Goal: Task Accomplishment & Management: Complete application form

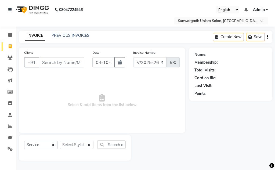
select select "7931"
select select "service"
click at [68, 63] on input "Client" at bounding box center [62, 62] width 46 height 10
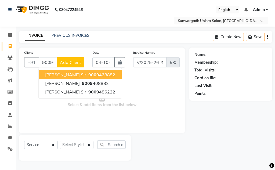
click at [76, 74] on span "[PERSON_NAME] Sir" at bounding box center [65, 74] width 41 height 5
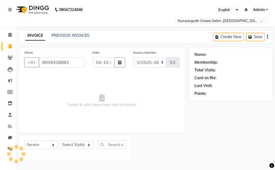
type input "9009428882"
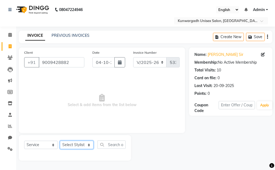
click at [73, 145] on select "Select Stylist Aarti [PERSON_NAME] Sir Chiku [PERSON_NAME] Devdas [PERSON_NAME]…" at bounding box center [77, 145] width 34 height 8
select select "85604"
click at [60, 141] on select "Select Stylist Aarti [PERSON_NAME] Sir Chiku [PERSON_NAME] Devdas [PERSON_NAME]…" at bounding box center [77, 145] width 34 height 8
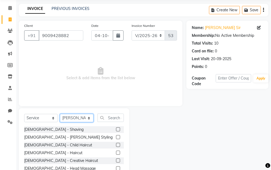
scroll to position [45, 0]
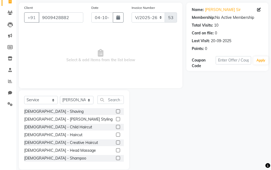
click at [112, 118] on div "[DEMOGRAPHIC_DATA] - [PERSON_NAME] Styling" at bounding box center [74, 119] width 100 height 7
click at [116, 118] on label at bounding box center [118, 119] width 4 height 4
click at [116, 118] on input "checkbox" at bounding box center [117, 119] width 3 height 3
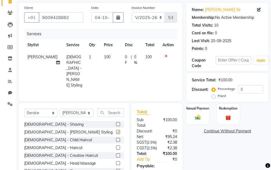
checkbox input "false"
click at [193, 111] on label "Manual Payment" at bounding box center [197, 108] width 27 height 5
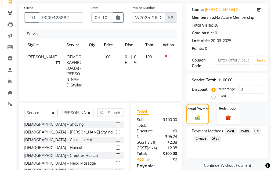
click at [232, 131] on span "CASH" at bounding box center [232, 132] width 12 height 6
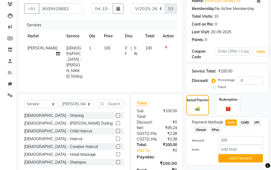
scroll to position [81, 0]
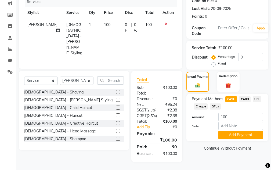
click at [232, 133] on button "Add Payment" at bounding box center [241, 135] width 45 height 8
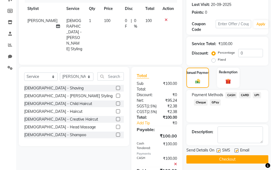
click at [230, 157] on button "Checkout" at bounding box center [228, 159] width 82 height 8
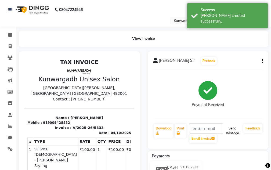
click at [230, 130] on button "Send Message" at bounding box center [233, 131] width 18 height 14
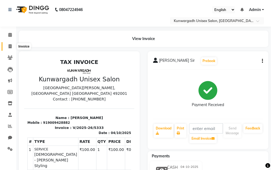
click at [11, 45] on icon at bounding box center [10, 46] width 3 height 4
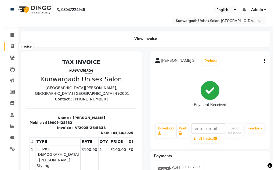
select select "service"
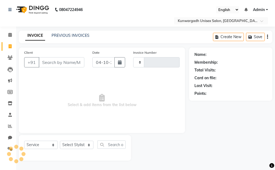
type input "5334"
select select "7931"
click at [52, 60] on input "Client" at bounding box center [62, 62] width 46 height 10
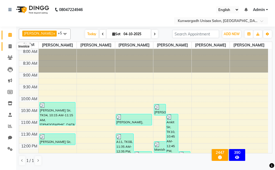
drag, startPoint x: 14, startPoint y: 47, endPoint x: 13, endPoint y: 49, distance: 2.9
click at [14, 47] on span at bounding box center [9, 47] width 9 height 6
select select "7931"
select select "service"
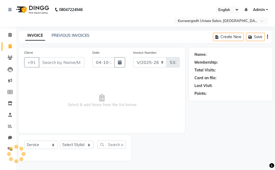
click at [10, 46] on icon at bounding box center [10, 46] width 3 height 4
select select "service"
select select "7931"
type input "5334"
type input "9806060809"
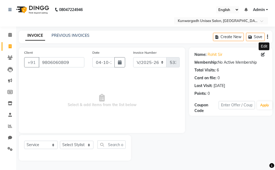
click at [264, 55] on icon at bounding box center [263, 55] width 4 height 4
select select "male"
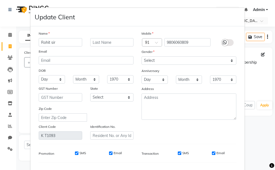
click at [49, 44] on input "Rohit sir" at bounding box center [61, 42] width 44 height 8
click at [49, 45] on input "Rohit sir" at bounding box center [61, 42] width 44 height 8
click at [71, 43] on input "Rohit Budhwani sir" at bounding box center [61, 42] width 44 height 8
click at [71, 44] on input "Rohit Budhwani sir" at bounding box center [61, 42] width 44 height 8
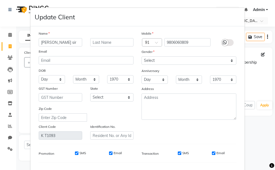
click at [70, 44] on input "Rohit Budhwani sir" at bounding box center [61, 42] width 44 height 8
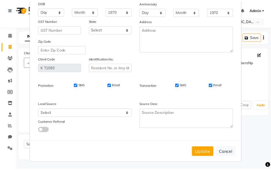
scroll to position [68, 0]
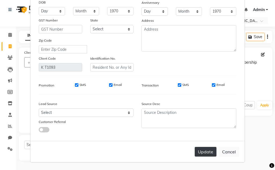
type input "Rohit Budhwani Sir"
click at [200, 152] on button "Update" at bounding box center [206, 152] width 22 height 10
click at [202, 153] on button "Update" at bounding box center [206, 152] width 22 height 10
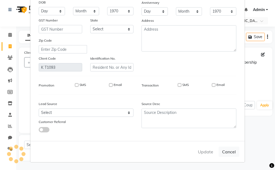
select select
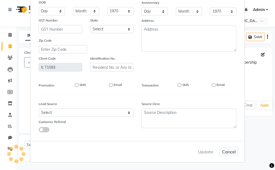
select select
checkbox input "false"
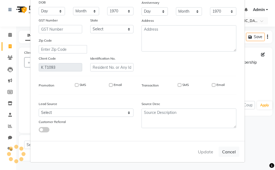
checkbox input "false"
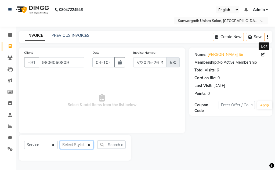
click at [83, 147] on select "Select Stylist Aarti [PERSON_NAME] Sir Chiku [PERSON_NAME] Devdas [PERSON_NAME]…" at bounding box center [77, 145] width 34 height 8
click at [60, 141] on select "Select Stylist Aarti [PERSON_NAME] Sir Chiku [PERSON_NAME] Devdas [PERSON_NAME]…" at bounding box center [77, 145] width 34 height 8
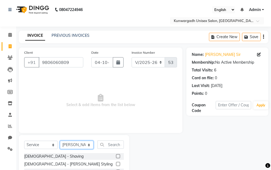
click at [72, 142] on select "Select Stylist Aarti [PERSON_NAME] Sir Chiku [PERSON_NAME] Devdas [PERSON_NAME]…" at bounding box center [77, 145] width 34 height 8
select select "82467"
click at [60, 141] on select "Select Stylist Aarti [PERSON_NAME] Sir Chiku [PERSON_NAME] Devdas [PERSON_NAME]…" at bounding box center [77, 145] width 34 height 8
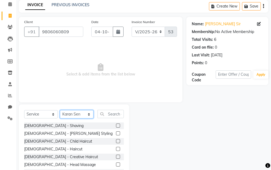
scroll to position [52, 0]
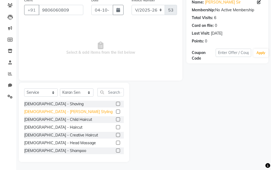
click at [49, 113] on div "[DEMOGRAPHIC_DATA] - [PERSON_NAME] Styling" at bounding box center [68, 112] width 88 height 6
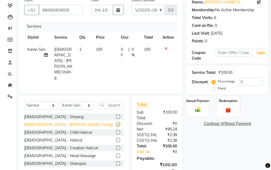
checkbox input "false"
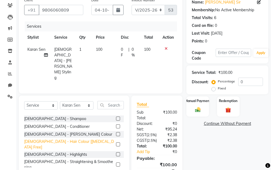
click at [51, 139] on div "[DEMOGRAPHIC_DATA] - Hair Colour [[MEDICAL_DATA] Free]" at bounding box center [69, 144] width 90 height 11
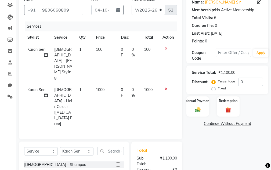
checkbox input "false"
click at [165, 87] on icon at bounding box center [166, 89] width 3 height 4
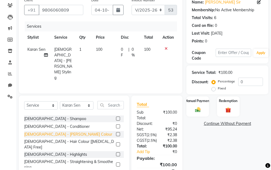
click at [52, 132] on div "[DEMOGRAPHIC_DATA] - [PERSON_NAME] Colour" at bounding box center [68, 135] width 88 height 6
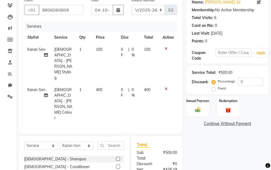
checkbox input "false"
click at [87, 142] on select "Select Stylist Aarti [PERSON_NAME] Sir Chiku [PERSON_NAME] Devdas [PERSON_NAME]…" at bounding box center [77, 146] width 34 height 8
select select "92346"
click at [60, 142] on select "Select Stylist Aarti [PERSON_NAME] Sir Chiku [PERSON_NAME] Devdas [PERSON_NAME]…" at bounding box center [77, 146] width 34 height 8
click at [116, 141] on input "text" at bounding box center [111, 145] width 26 height 8
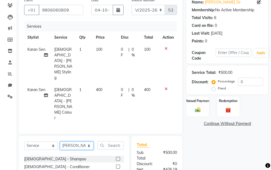
click at [84, 142] on select "Select Stylist Aarti [PERSON_NAME] Sir Chiku [PERSON_NAME] Devdas [PERSON_NAME]…" at bounding box center [77, 146] width 34 height 8
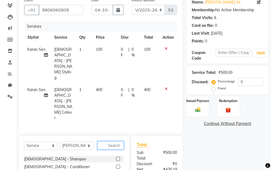
drag, startPoint x: 117, startPoint y: 107, endPoint x: 117, endPoint y: 111, distance: 4.3
click at [117, 141] on input "text" at bounding box center [111, 145] width 26 height 8
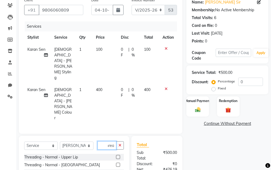
scroll to position [0, 6]
type input "Thread"
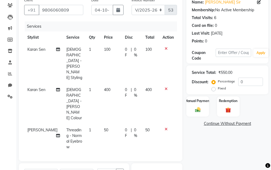
checkbox input "false"
drag, startPoint x: 201, startPoint y: 105, endPoint x: 224, endPoint y: 118, distance: 26.5
click at [201, 105] on div "Manual Payment" at bounding box center [198, 107] width 23 height 20
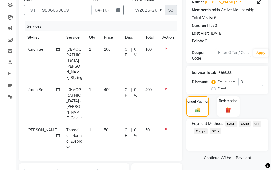
click at [257, 124] on span "UPI" at bounding box center [257, 124] width 8 height 6
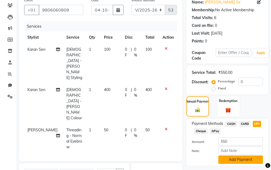
click at [242, 160] on button "Add Payment" at bounding box center [241, 160] width 45 height 8
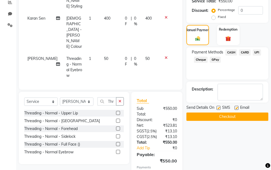
scroll to position [139, 0]
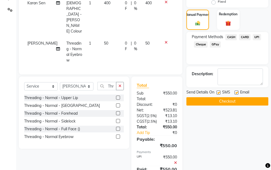
click at [230, 100] on button "Checkout" at bounding box center [228, 101] width 82 height 8
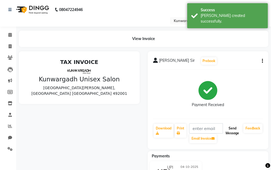
click at [229, 127] on button "Send Message" at bounding box center [233, 131] width 18 height 14
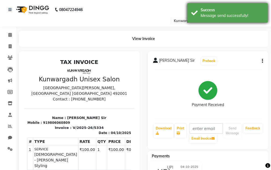
click at [250, 14] on div "Message send successfully!" at bounding box center [232, 16] width 63 height 6
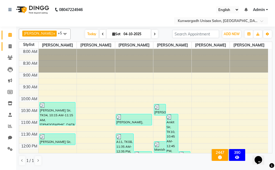
click at [6, 46] on span at bounding box center [9, 47] width 9 height 6
select select "service"
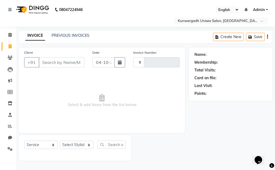
type input "5334"
select select "7931"
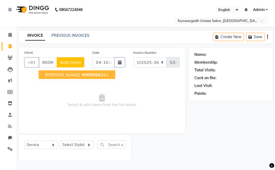
click at [84, 77] on span "9009666" at bounding box center [91, 74] width 19 height 5
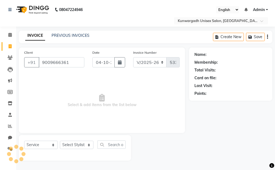
type input "9009666361"
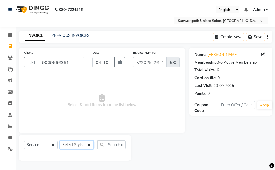
click at [87, 145] on select "Select Stylist Aarti [PERSON_NAME] Sir Chiku [PERSON_NAME] Devdas [PERSON_NAME]…" at bounding box center [77, 145] width 34 height 8
select select "85604"
click at [60, 141] on select "Select Stylist Aarti [PERSON_NAME] Sir Chiku [PERSON_NAME] Devdas [PERSON_NAME]…" at bounding box center [77, 145] width 34 height 8
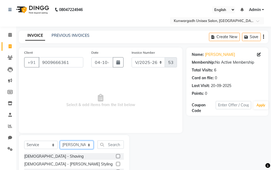
scroll to position [52, 0]
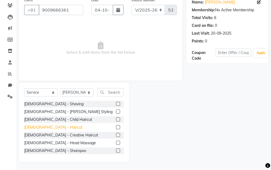
click at [39, 126] on div "[DEMOGRAPHIC_DATA] - Haircut" at bounding box center [53, 128] width 58 height 6
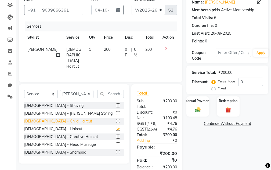
checkbox input "false"
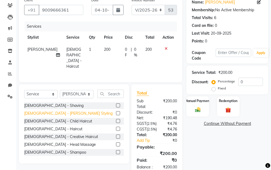
click at [44, 114] on div "[DEMOGRAPHIC_DATA] - [PERSON_NAME] Styling" at bounding box center [68, 114] width 88 height 6
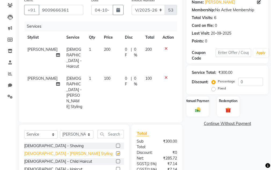
checkbox input "false"
click at [200, 111] on img at bounding box center [197, 110] width 9 height 6
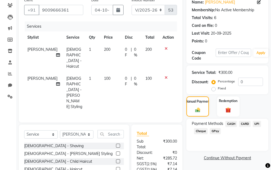
click at [255, 125] on span "UPI" at bounding box center [257, 124] width 8 height 6
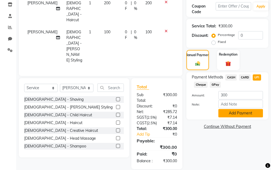
click at [230, 116] on button "Add Payment" at bounding box center [241, 113] width 45 height 8
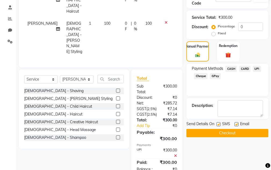
scroll to position [116, 0]
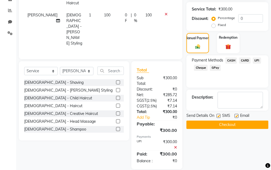
click at [221, 122] on button "Checkout" at bounding box center [228, 125] width 82 height 8
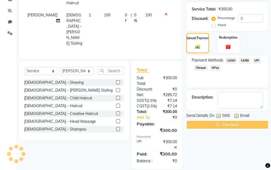
click at [221, 122] on div "Checkout" at bounding box center [228, 125] width 82 height 8
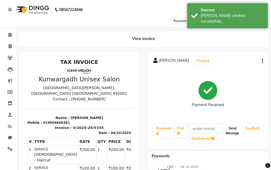
click at [228, 132] on button "Send Message" at bounding box center [233, 131] width 18 height 14
click at [233, 132] on button "Send Message" at bounding box center [233, 131] width 18 height 14
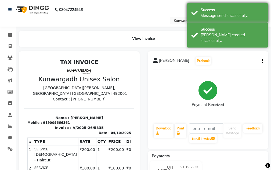
click at [239, 16] on div "Message send successfully!" at bounding box center [232, 16] width 63 height 6
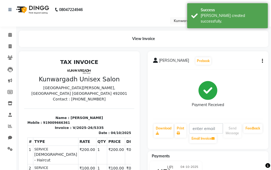
click at [239, 16] on div "[PERSON_NAME] created successfully." at bounding box center [232, 18] width 63 height 11
